Goal: Find contact information: Find contact information

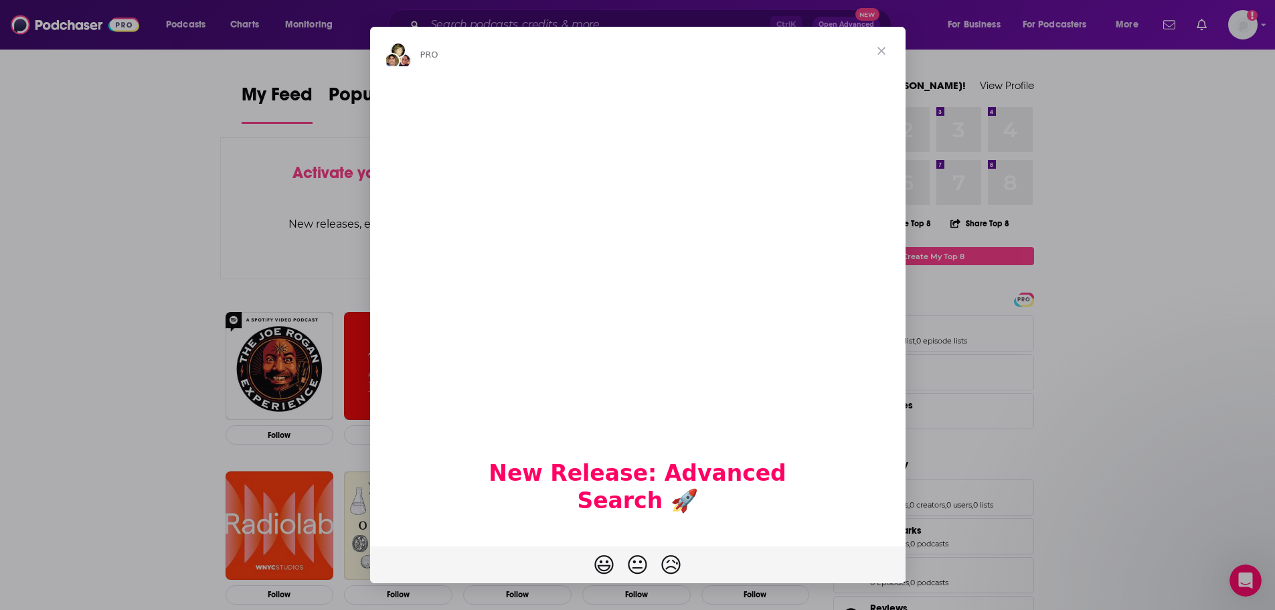
click at [886, 47] on span "Close" at bounding box center [882, 51] width 48 height 48
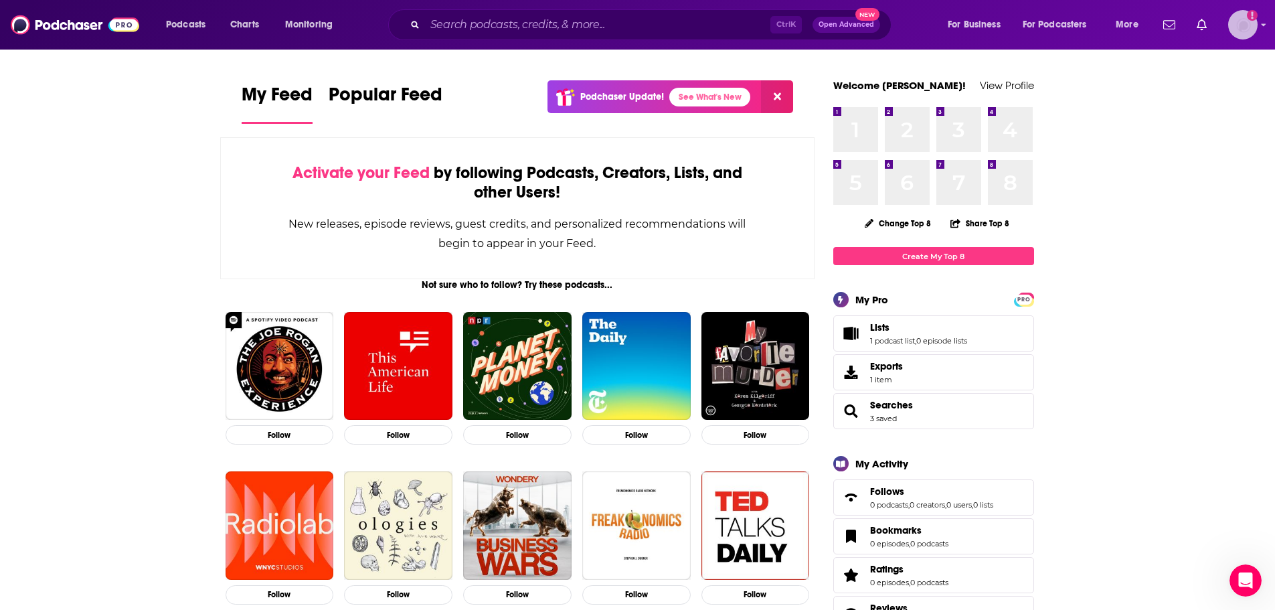
click at [1239, 19] on img "Logged in as Hcollins1" at bounding box center [1242, 24] width 29 height 29
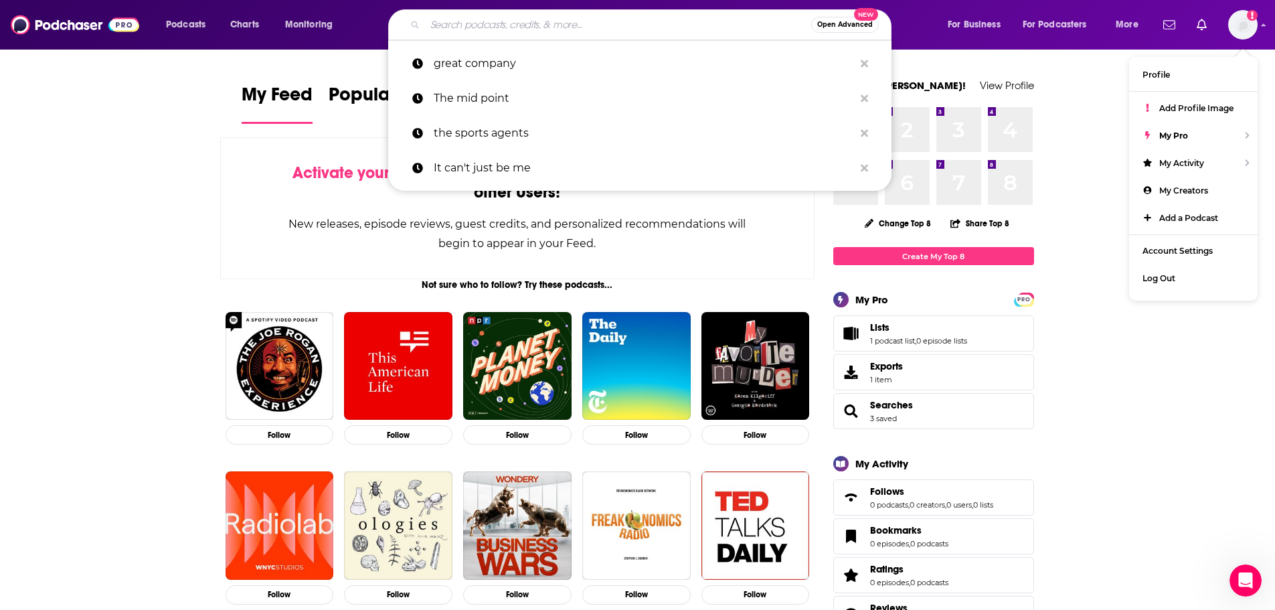
click at [457, 24] on input "Search podcasts, credits, & more..." at bounding box center [618, 24] width 386 height 21
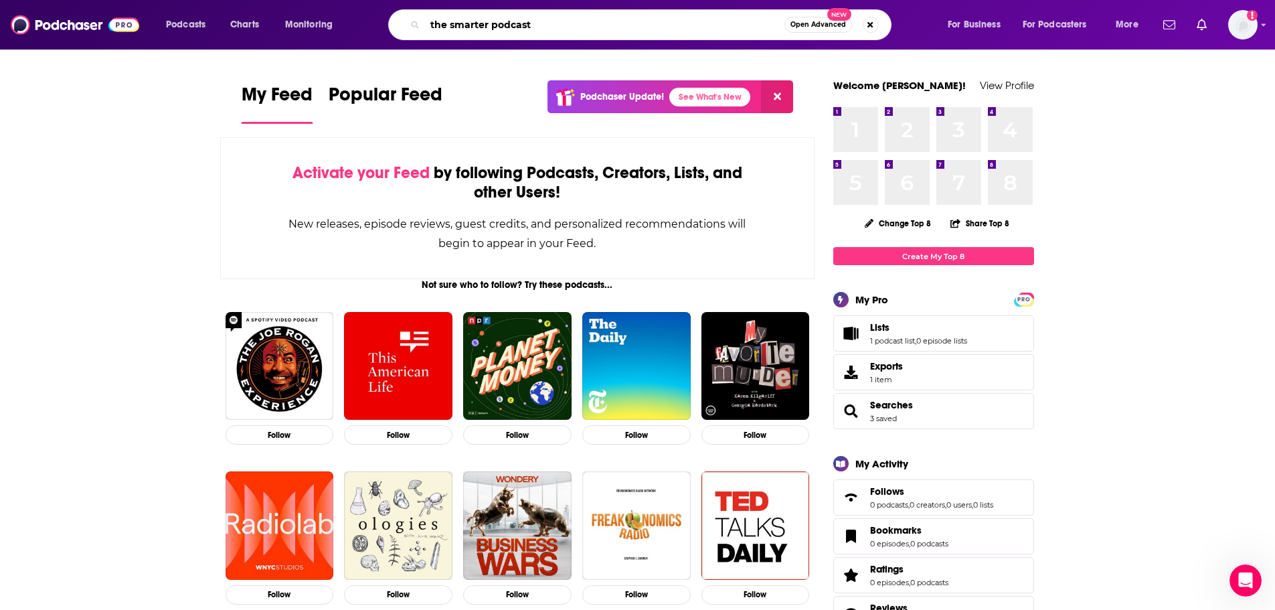
type input "the smarter podcast"
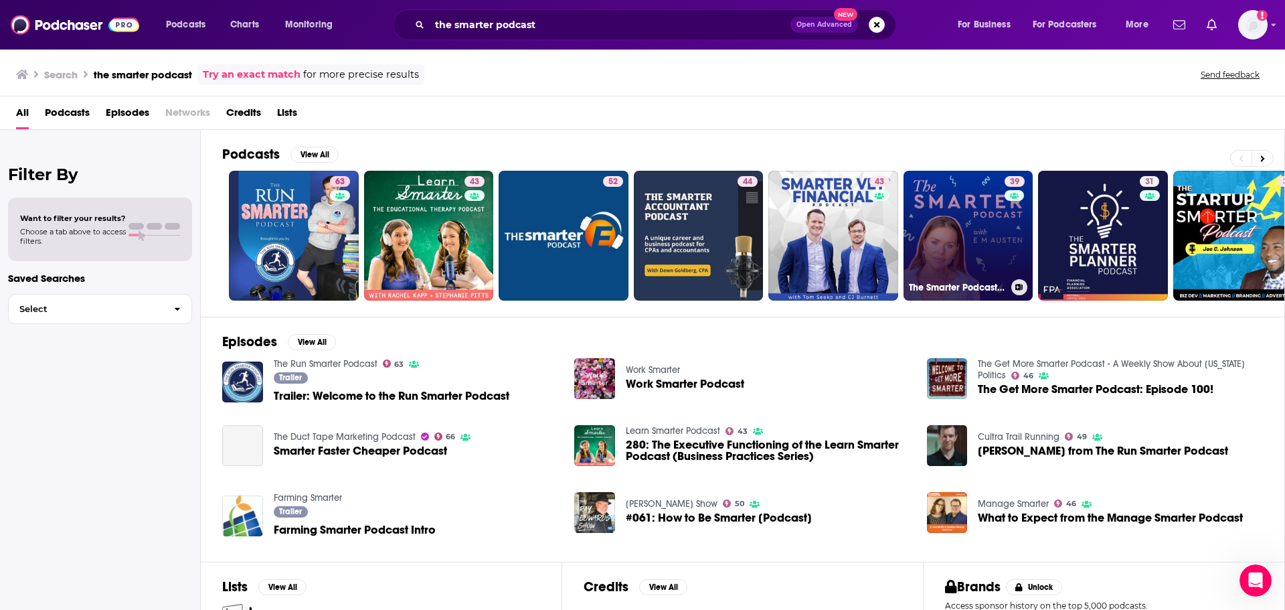
click at [983, 252] on link "39 The Smarter Podcast with [PERSON_NAME]" at bounding box center [969, 236] width 130 height 130
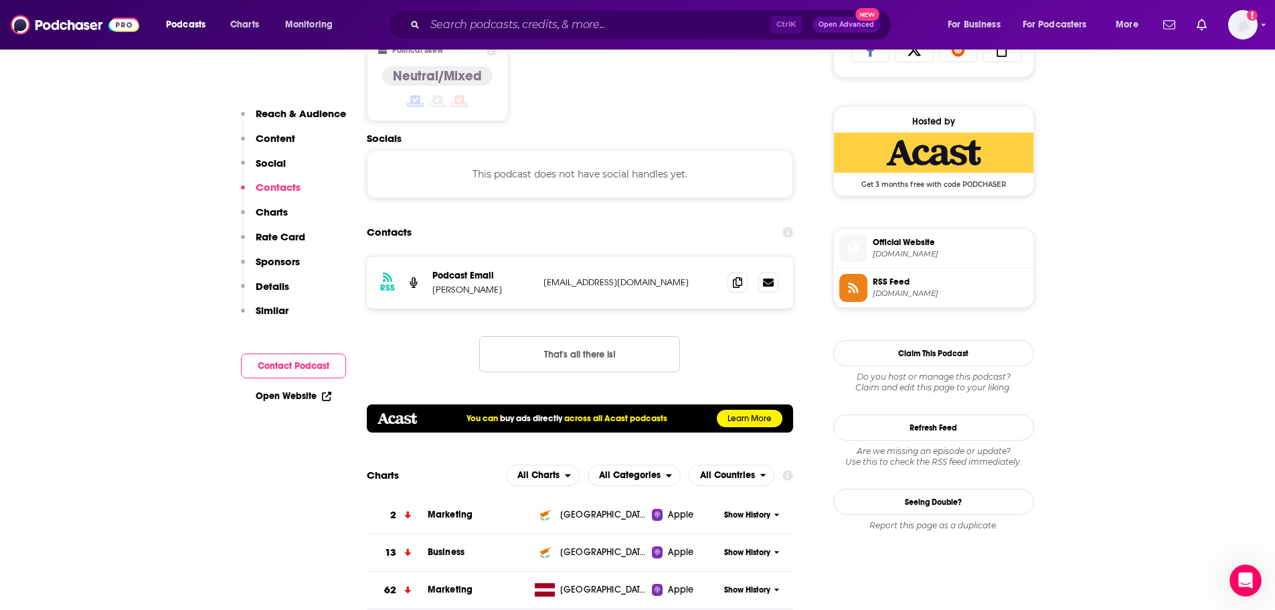
scroll to position [937, 0]
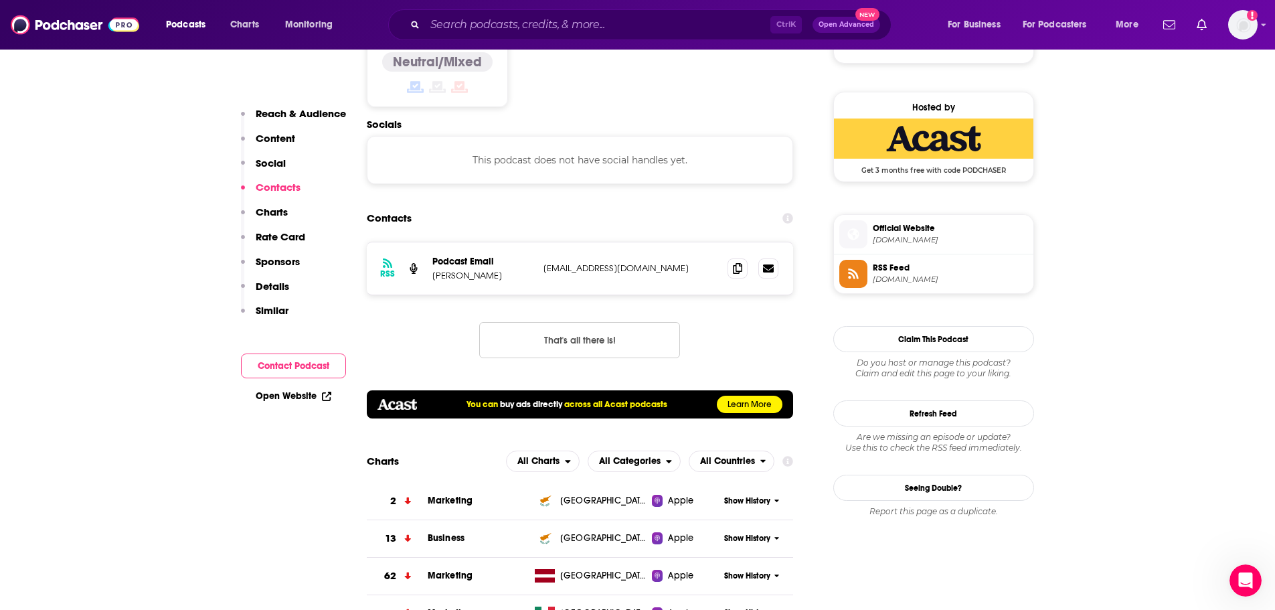
drag, startPoint x: 544, startPoint y: 268, endPoint x: 687, endPoint y: 269, distance: 143.3
click at [687, 269] on p "[EMAIL_ADDRESS][DOMAIN_NAME]" at bounding box center [631, 267] width 174 height 11
copy p "[EMAIL_ADDRESS][DOMAIN_NAME]"
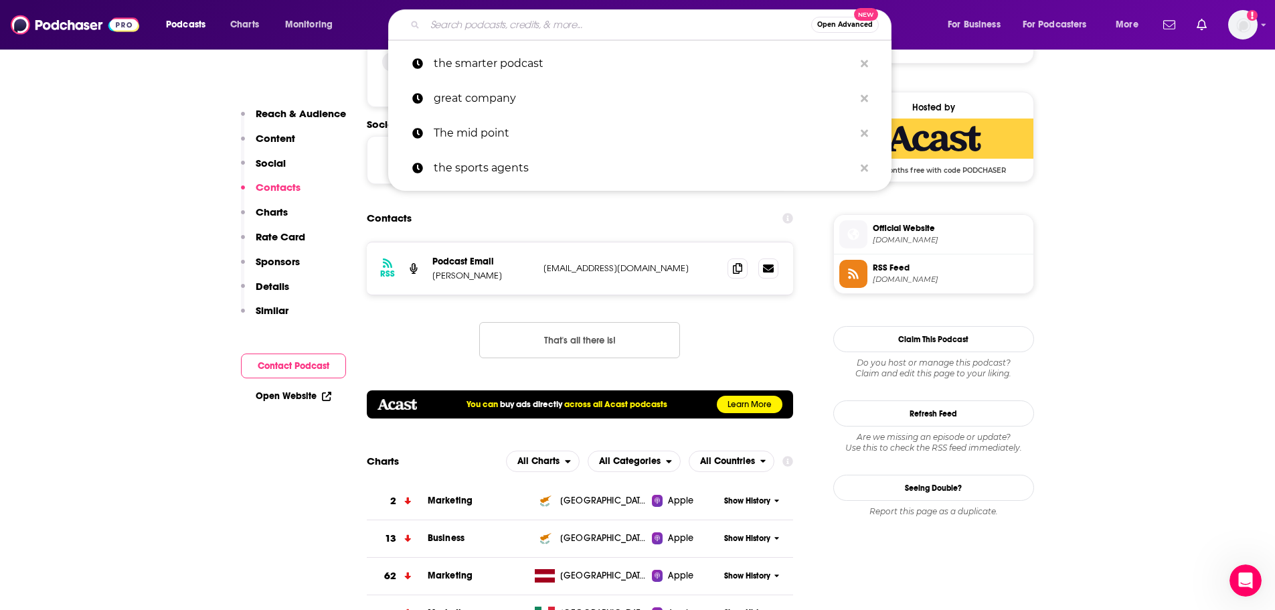
click at [550, 26] on input "Search podcasts, credits, & more..." at bounding box center [618, 24] width 386 height 21
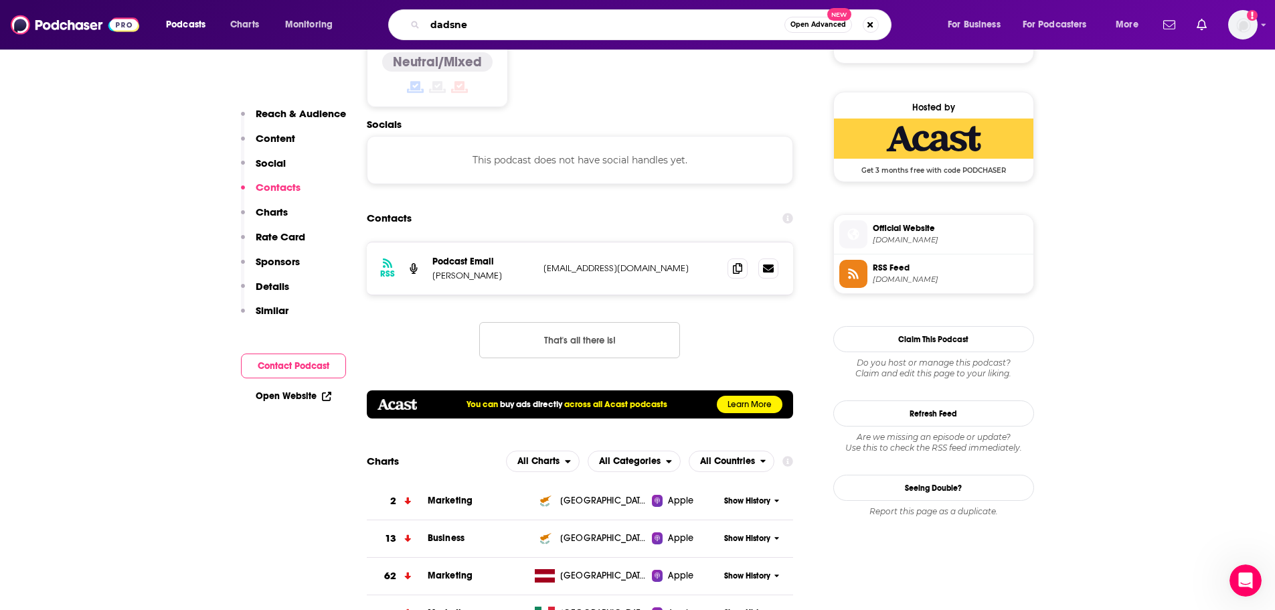
type input "dadsnet"
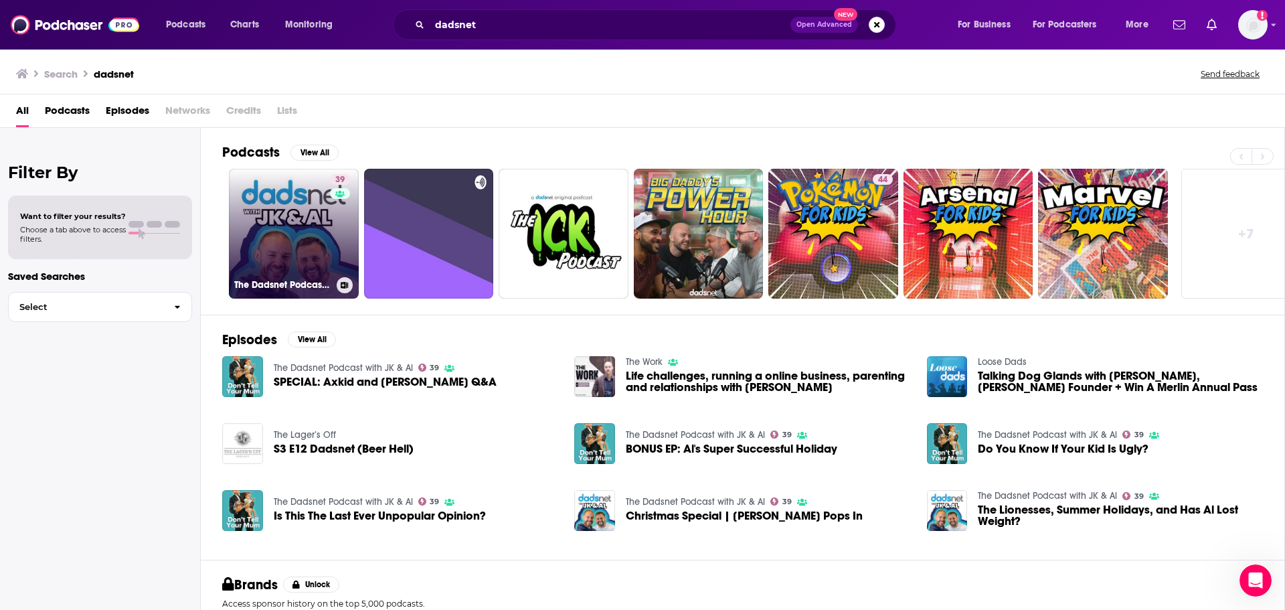
click at [317, 205] on link "39 The Dadsnet Podcast with JK & Al" at bounding box center [294, 234] width 130 height 130
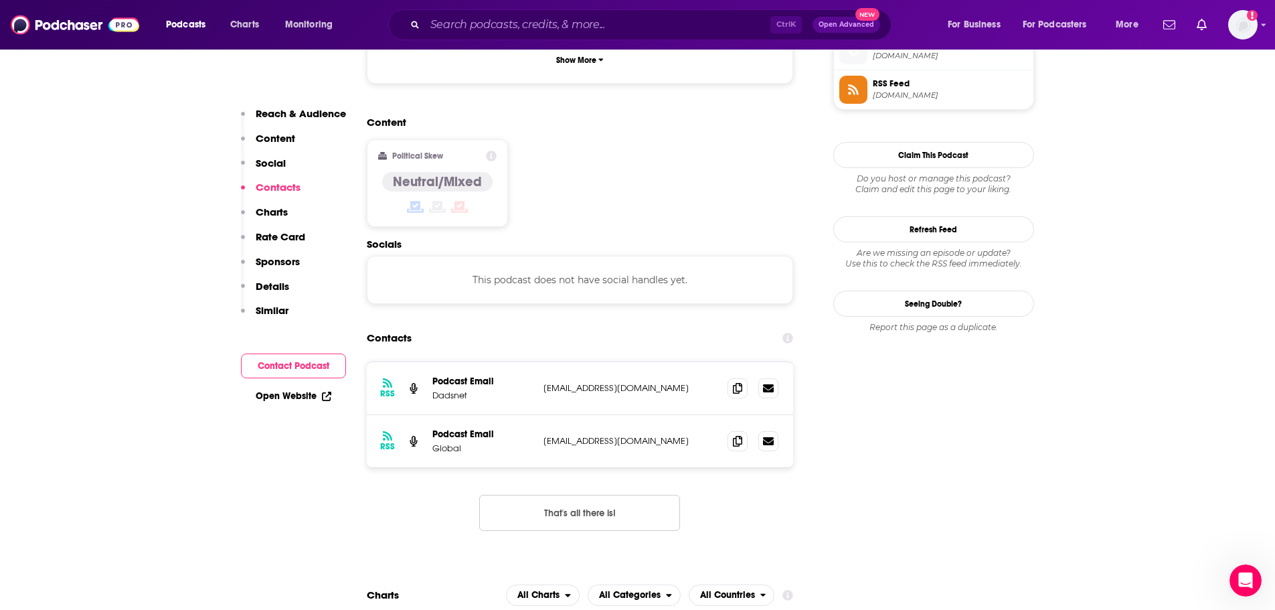
scroll to position [1071, 0]
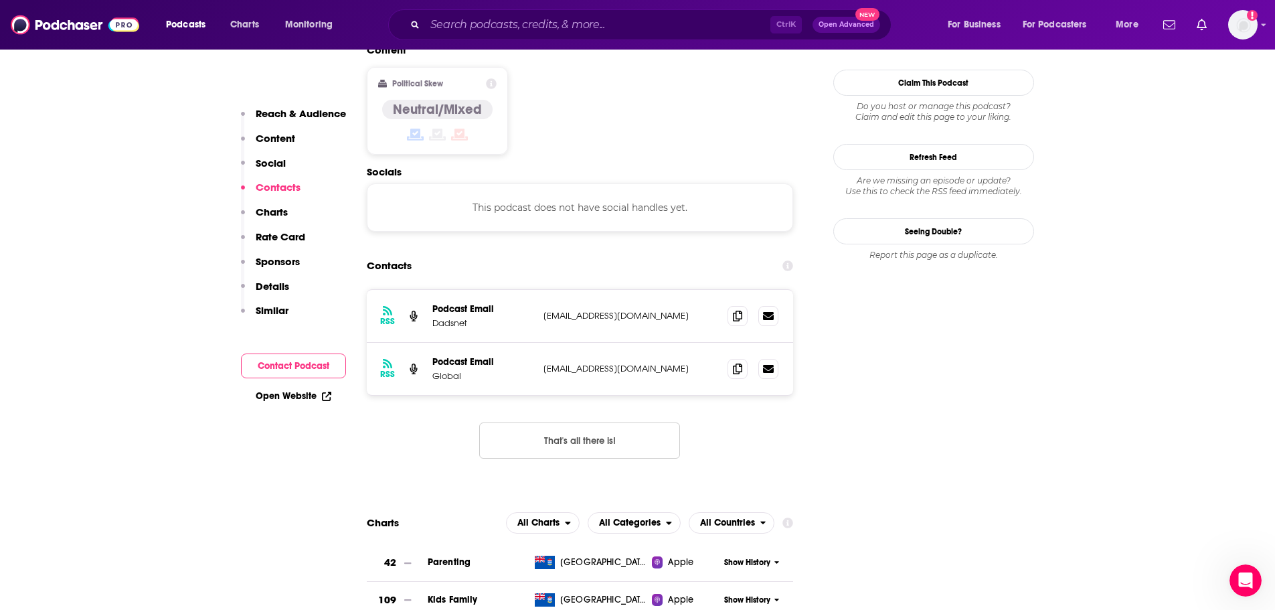
drag, startPoint x: 583, startPoint y: 252, endPoint x: 513, endPoint y: 256, distance: 69.7
click at [504, 317] on p "Dadsnet" at bounding box center [482, 322] width 100 height 11
drag, startPoint x: 542, startPoint y: 257, endPoint x: 611, endPoint y: 254, distance: 69.0
click at [611, 290] on div "RSS Podcast Email Dadsnet [EMAIL_ADDRESS][DOMAIN_NAME] [EMAIL_ADDRESS][DOMAIN_N…" at bounding box center [580, 316] width 427 height 53
copy p "[EMAIL_ADDRESS][DOMAIN_NAME]"
